Goal: Task Accomplishment & Management: Use online tool/utility

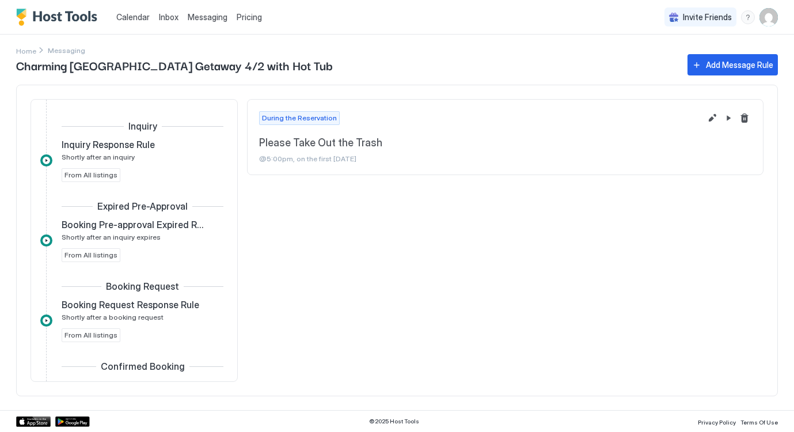
scroll to position [484, 0]
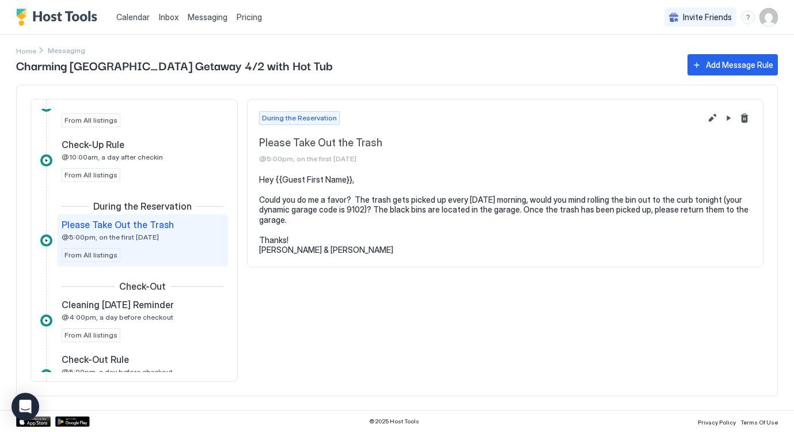
click at [162, 18] on span "Inbox" at bounding box center [169, 17] width 20 height 10
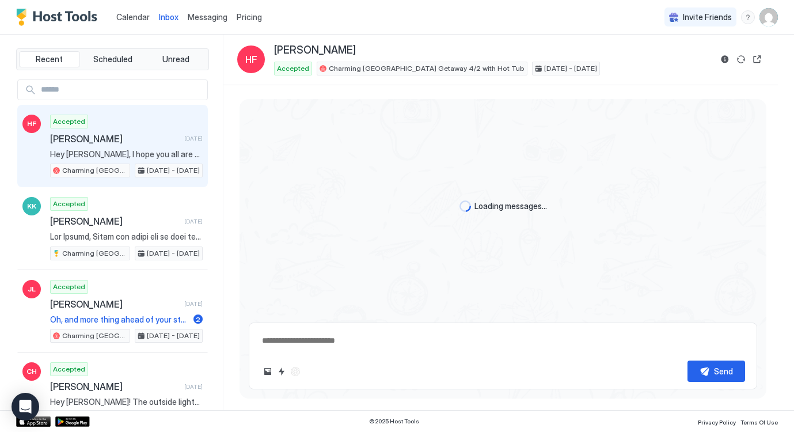
type textarea "*"
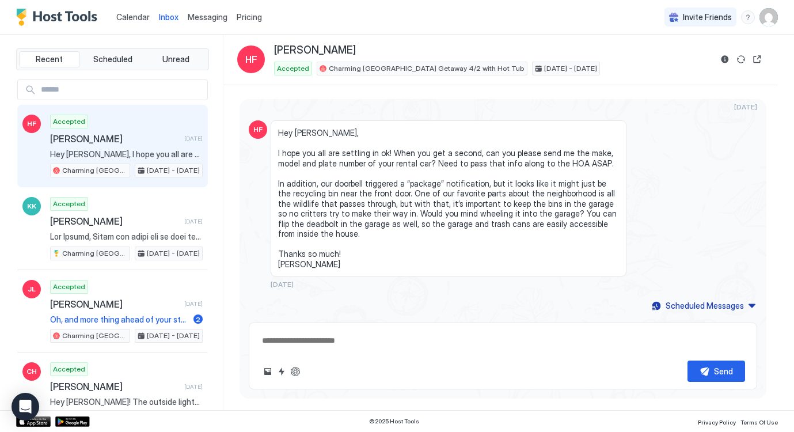
click at [121, 17] on span "Calendar" at bounding box center [132, 17] width 33 height 10
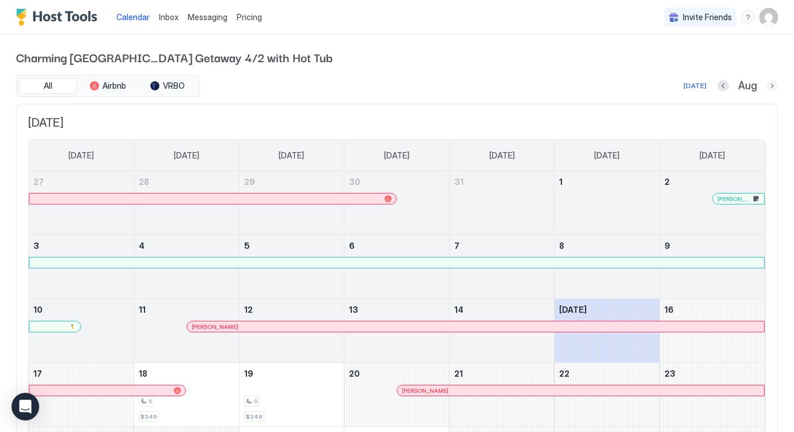
click at [769, 86] on button "Next month" at bounding box center [772, 86] width 12 height 12
